Goal: Communication & Community: Ask a question

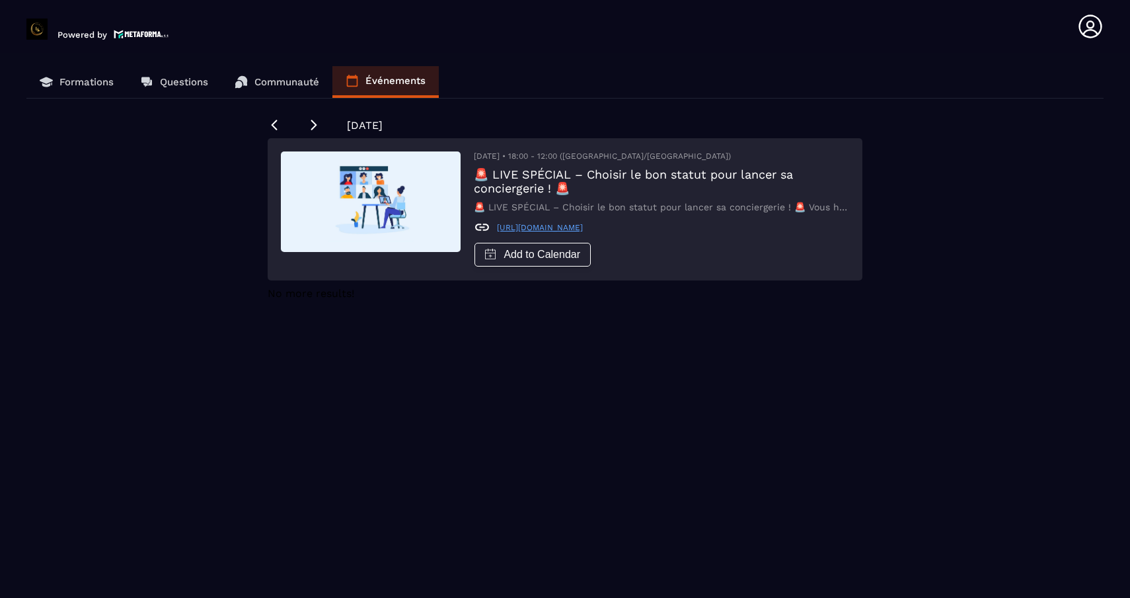
click at [305, 65] on section "Formations Questions Communauté Événements [DATE] [DATE] • 18:00 - 12:00 ([GEOG…" at bounding box center [565, 341] width 1130 height 576
click at [301, 65] on section "Formations Questions Communauté Événements [DATE] [DATE] • 18:00 - 12:00 ([GEOG…" at bounding box center [565, 341] width 1130 height 576
click at [288, 74] on link "Communauté" at bounding box center [276, 82] width 111 height 32
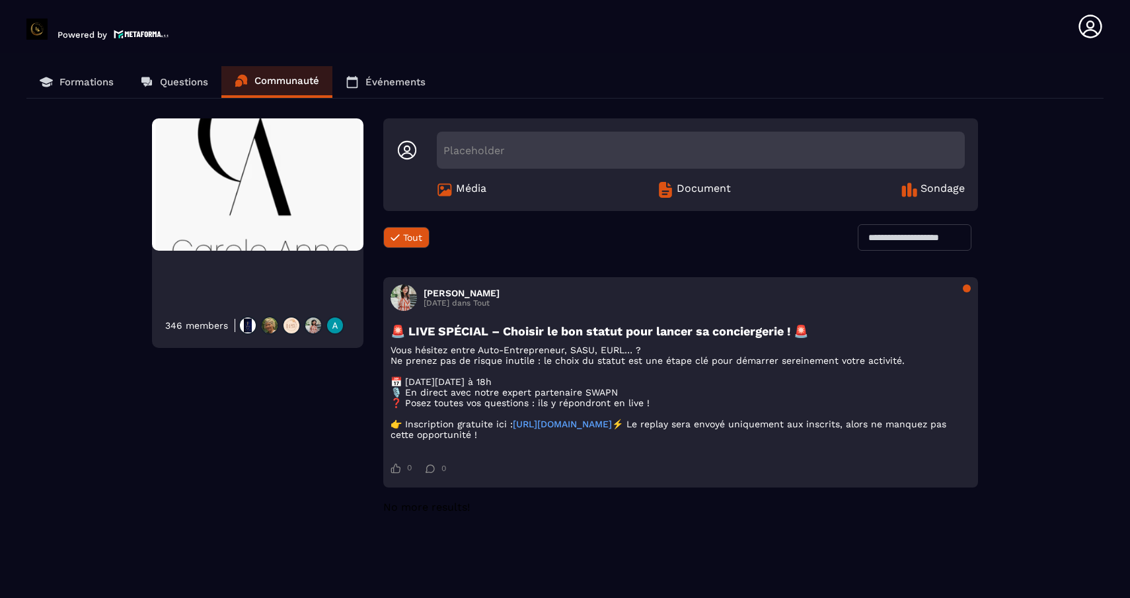
click at [192, 81] on p "Questions" at bounding box center [184, 82] width 48 height 12
click at [176, 82] on p "Questions" at bounding box center [184, 82] width 48 height 12
